Goal: Information Seeking & Learning: Check status

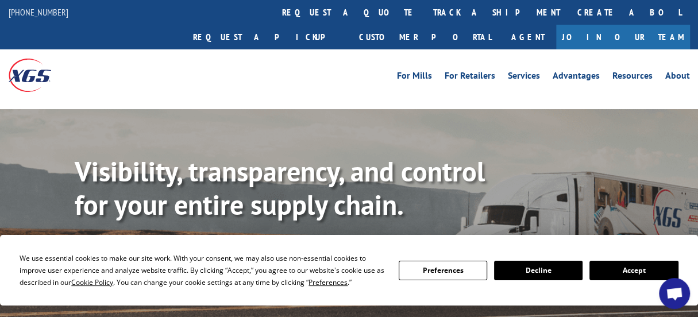
click at [621, 272] on button "Accept" at bounding box center [634, 271] width 89 height 20
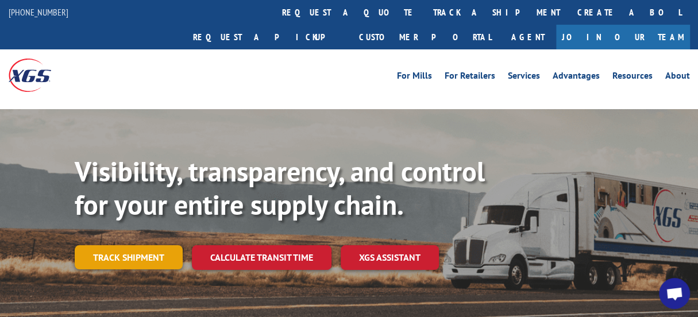
click at [158, 245] on link "Track shipment" at bounding box center [129, 257] width 108 height 24
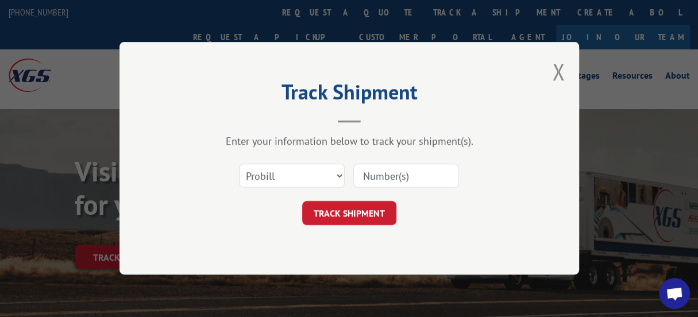
click at [368, 174] on input at bounding box center [407, 176] width 106 height 24
paste input "17478840"
type input "17478840"
click at [337, 213] on button "TRACK SHIPMENT" at bounding box center [349, 214] width 94 height 24
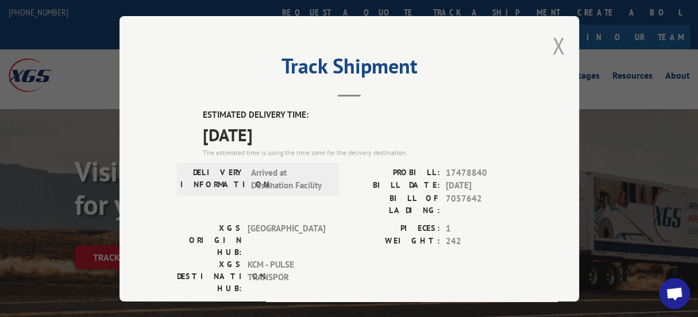
click at [556, 41] on button "Close modal" at bounding box center [558, 45] width 13 height 30
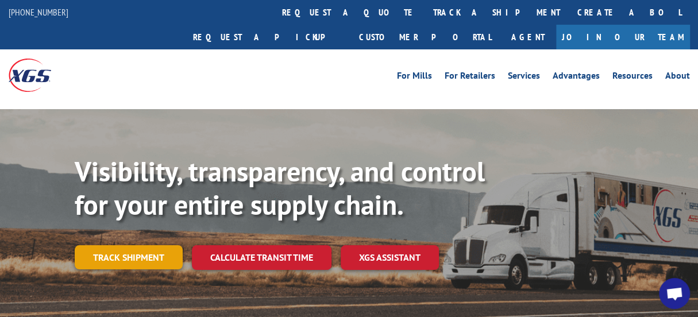
click at [130, 245] on link "Track shipment" at bounding box center [129, 257] width 108 height 24
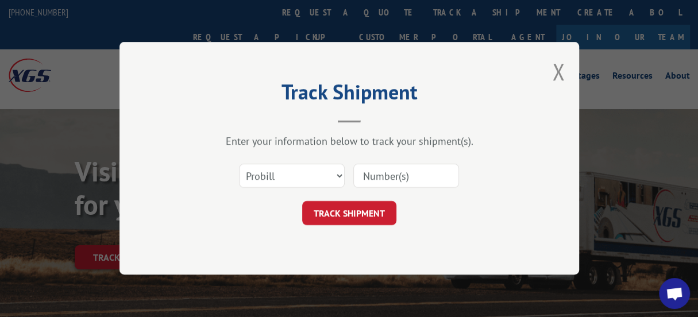
click at [362, 175] on input at bounding box center [407, 176] width 106 height 24
paste input "17479056"
type input "17479056"
click at [341, 214] on button "TRACK SHIPMENT" at bounding box center [349, 214] width 94 height 24
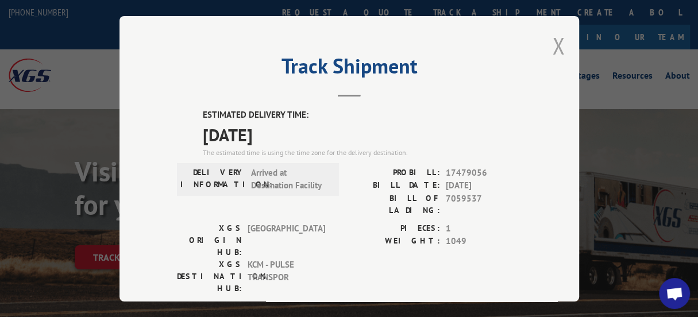
click at [554, 43] on button "Close modal" at bounding box center [558, 45] width 13 height 30
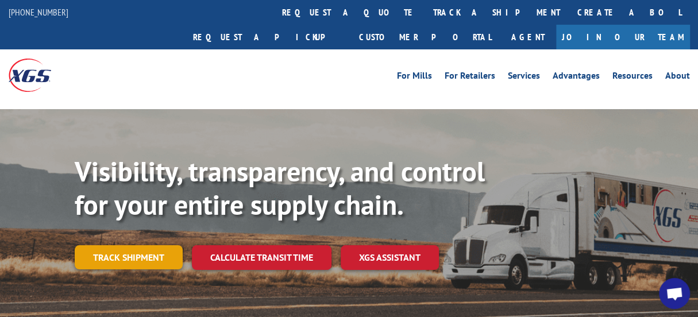
click at [94, 245] on link "Track shipment" at bounding box center [129, 257] width 108 height 24
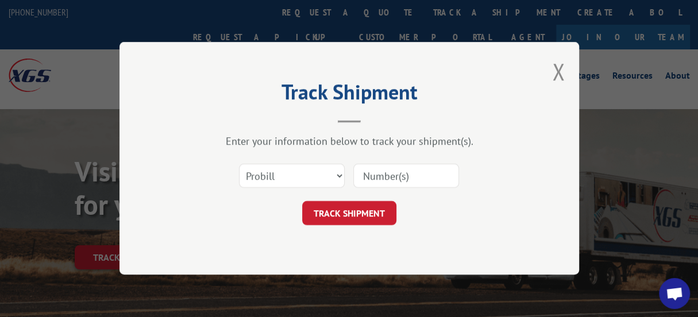
click at [362, 174] on input at bounding box center [407, 176] width 106 height 24
paste input "17478859"
type input "17478859"
click at [331, 210] on button "TRACK SHIPMENT" at bounding box center [349, 214] width 94 height 24
